Goal: Check status: Check status

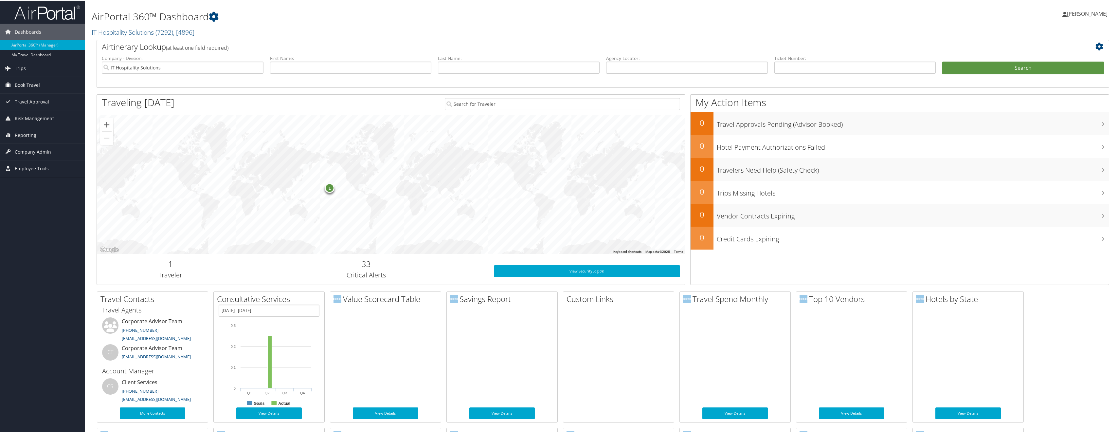
click at [41, 87] on link "Book Travel" at bounding box center [42, 84] width 85 height 16
click at [27, 69] on link "Trips" at bounding box center [42, 68] width 85 height 16
click at [33, 83] on link "Airtinerary® Lookup" at bounding box center [42, 81] width 85 height 10
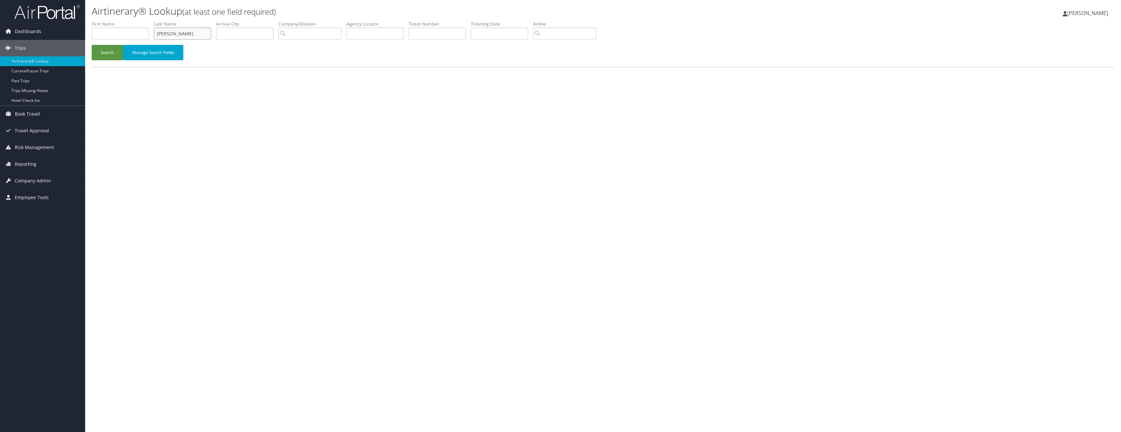
type input "wilson"
click at [107, 52] on button "Search" at bounding box center [107, 52] width 31 height 15
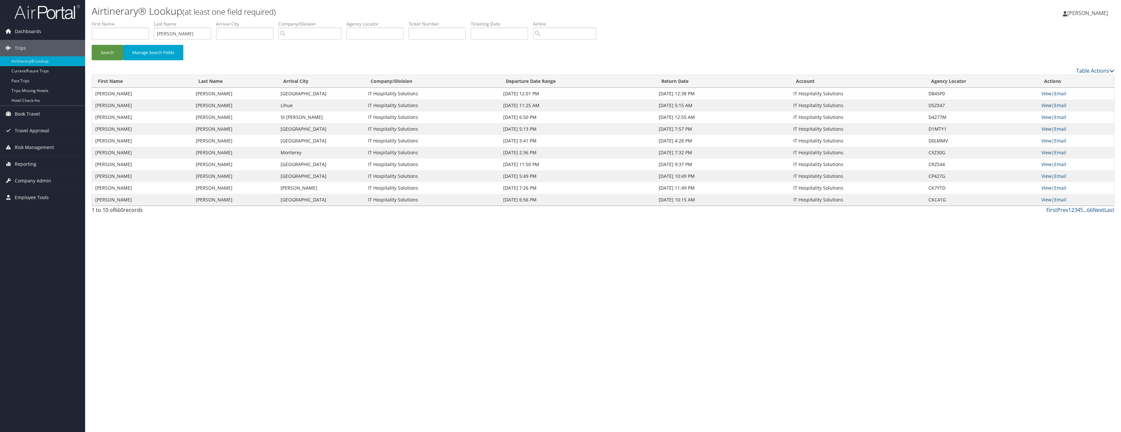
click at [112, 117] on td "CLINTON GRANT" at bounding box center [142, 117] width 100 height 12
click at [1042, 117] on link "View" at bounding box center [1046, 117] width 10 height 6
click at [45, 71] on link "Current/Future Trips" at bounding box center [42, 71] width 85 height 10
